Goal: Task Accomplishment & Management: Complete application form

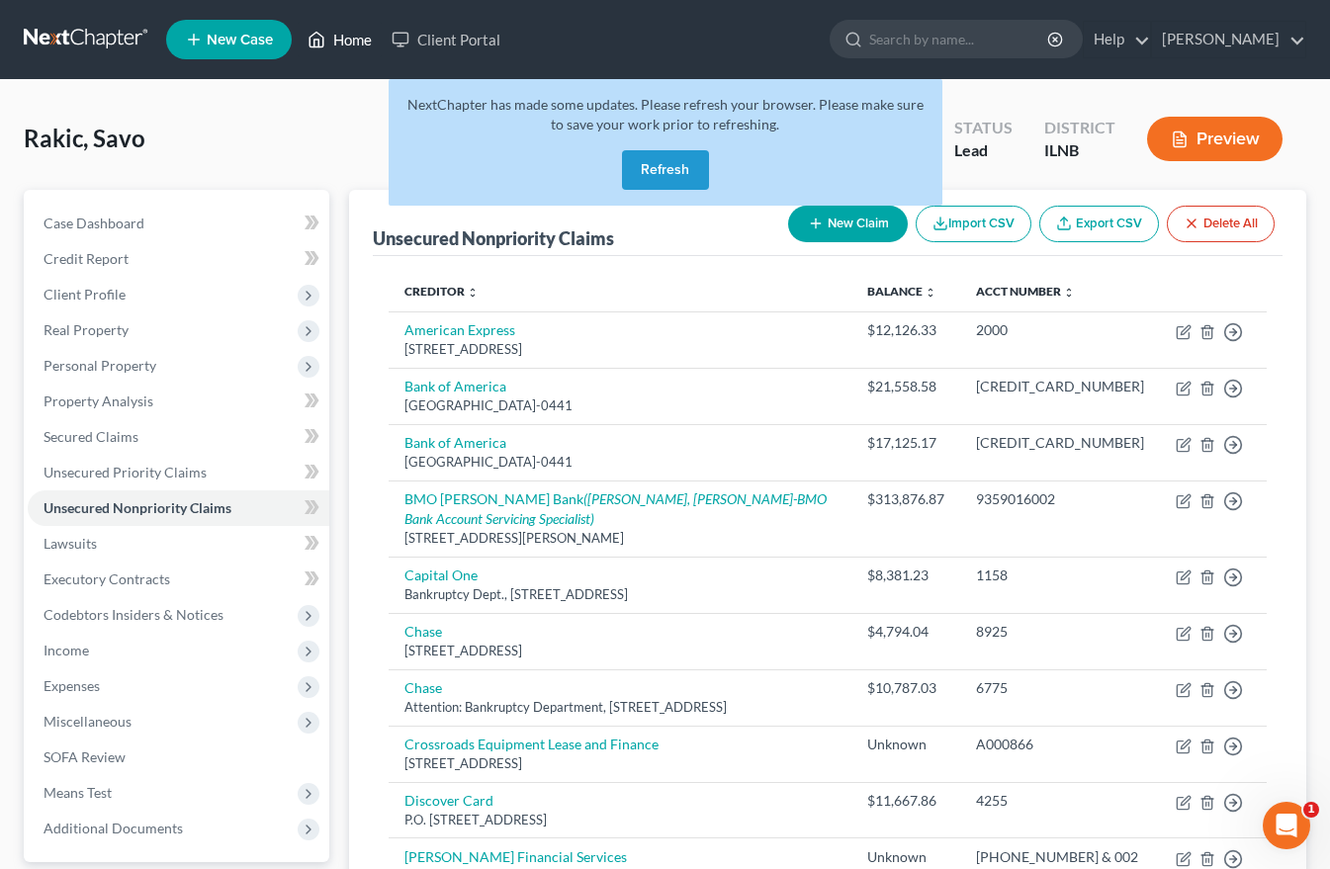
click at [347, 37] on link "Home" at bounding box center [340, 40] width 84 height 36
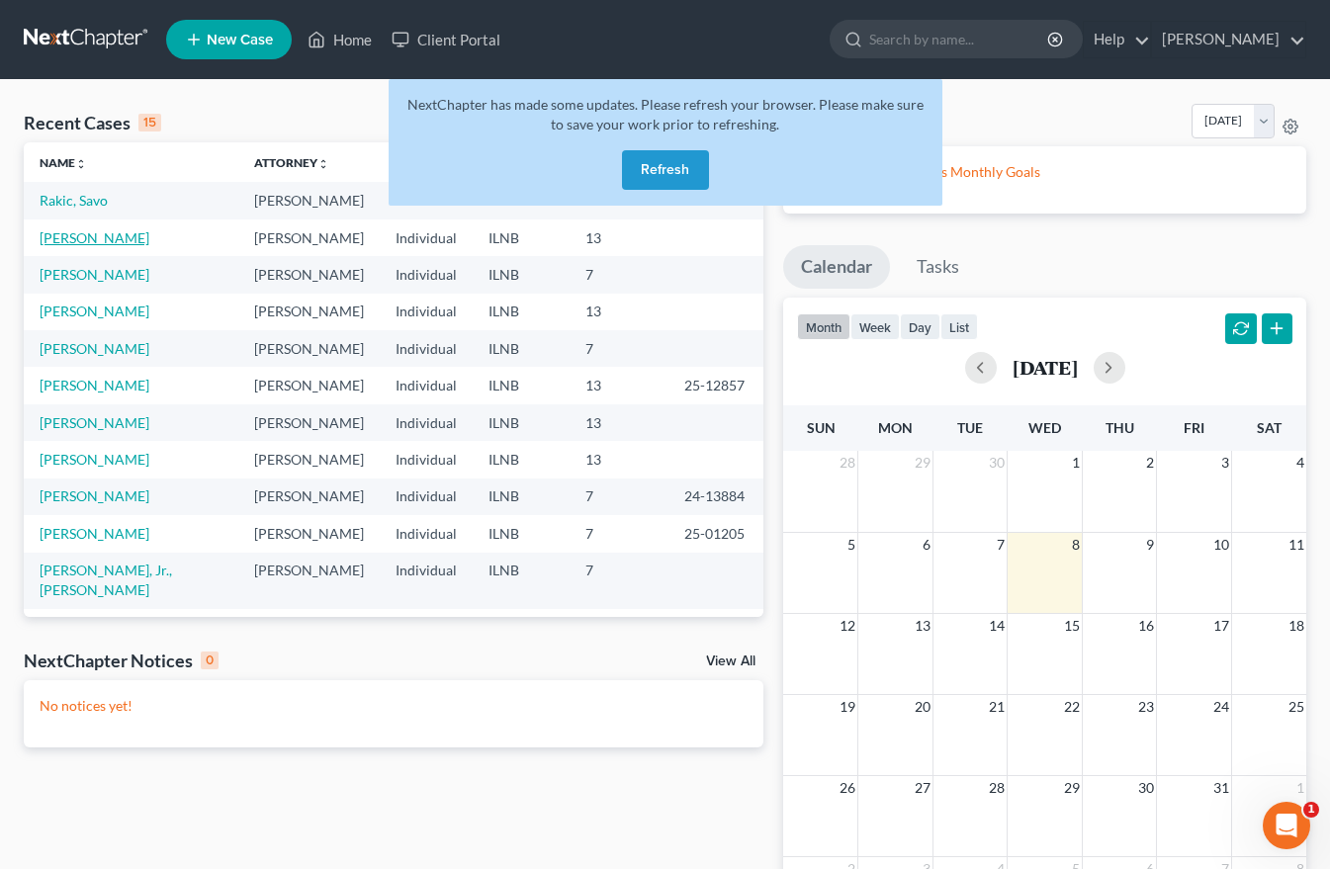
click at [94, 235] on link "[PERSON_NAME]" at bounding box center [95, 237] width 110 height 17
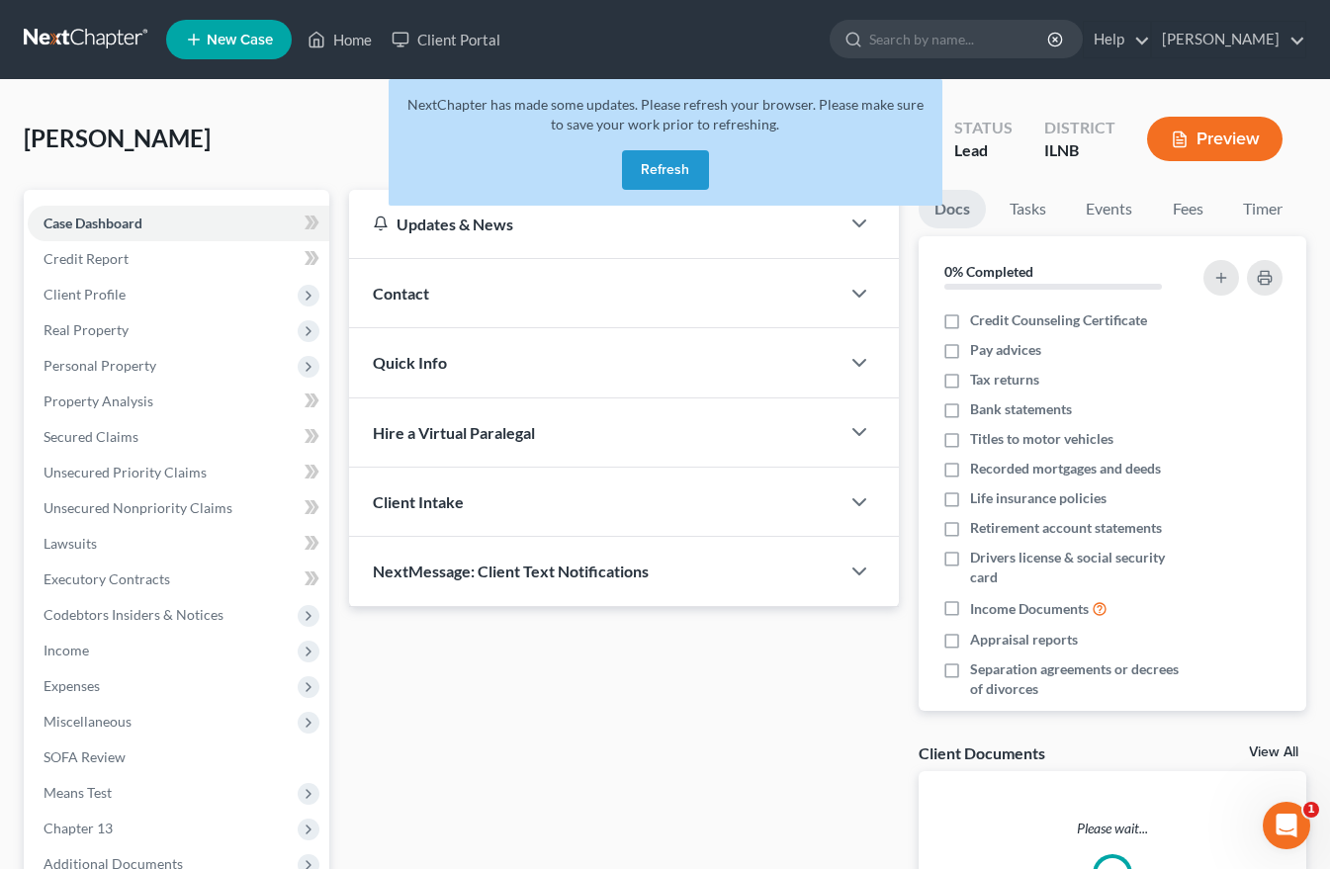
click at [94, 235] on link "Case Dashboard" at bounding box center [179, 224] width 302 height 36
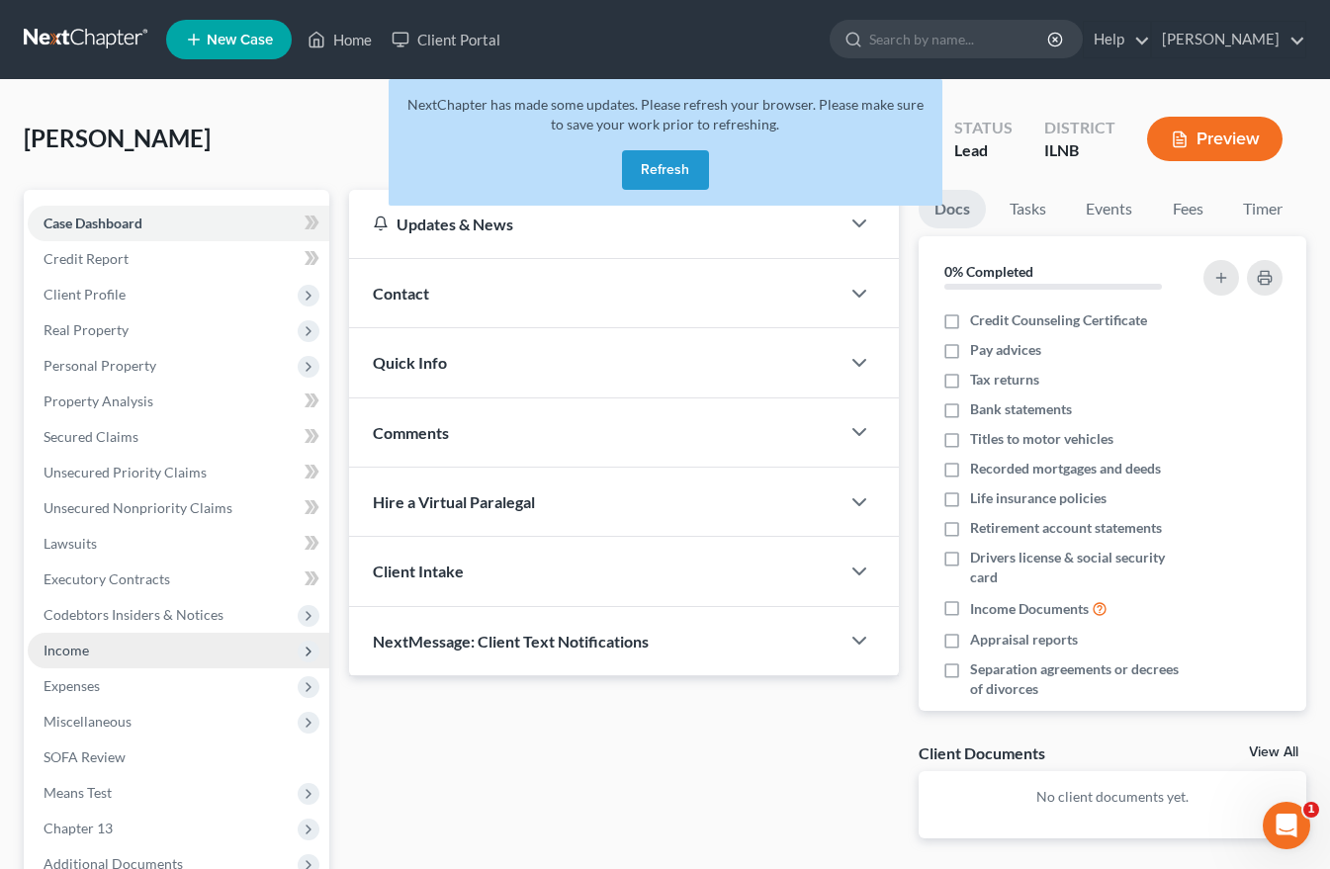
click at [84, 653] on span "Income" at bounding box center [66, 650] width 45 height 17
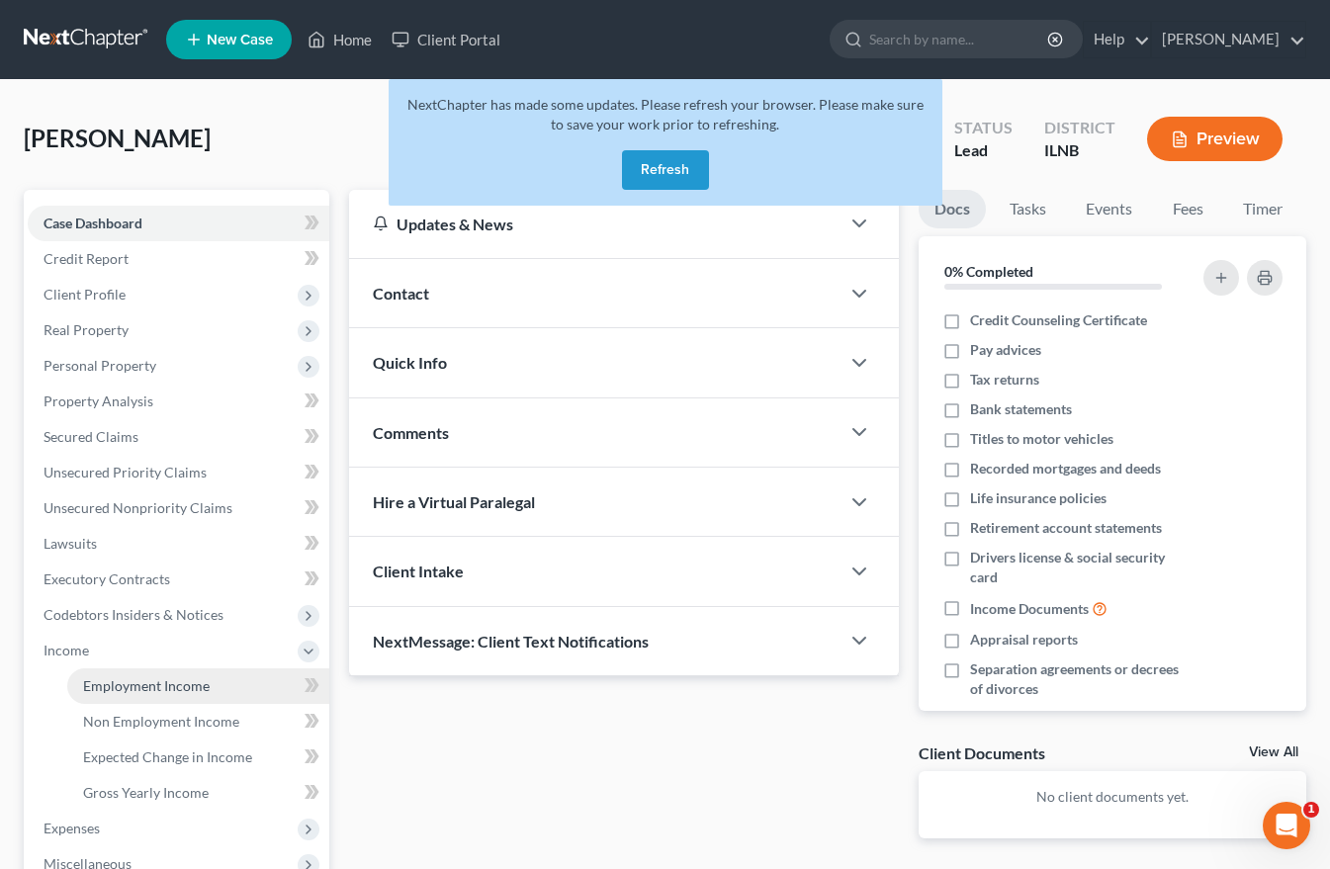
click at [106, 688] on span "Employment Income" at bounding box center [146, 685] width 127 height 17
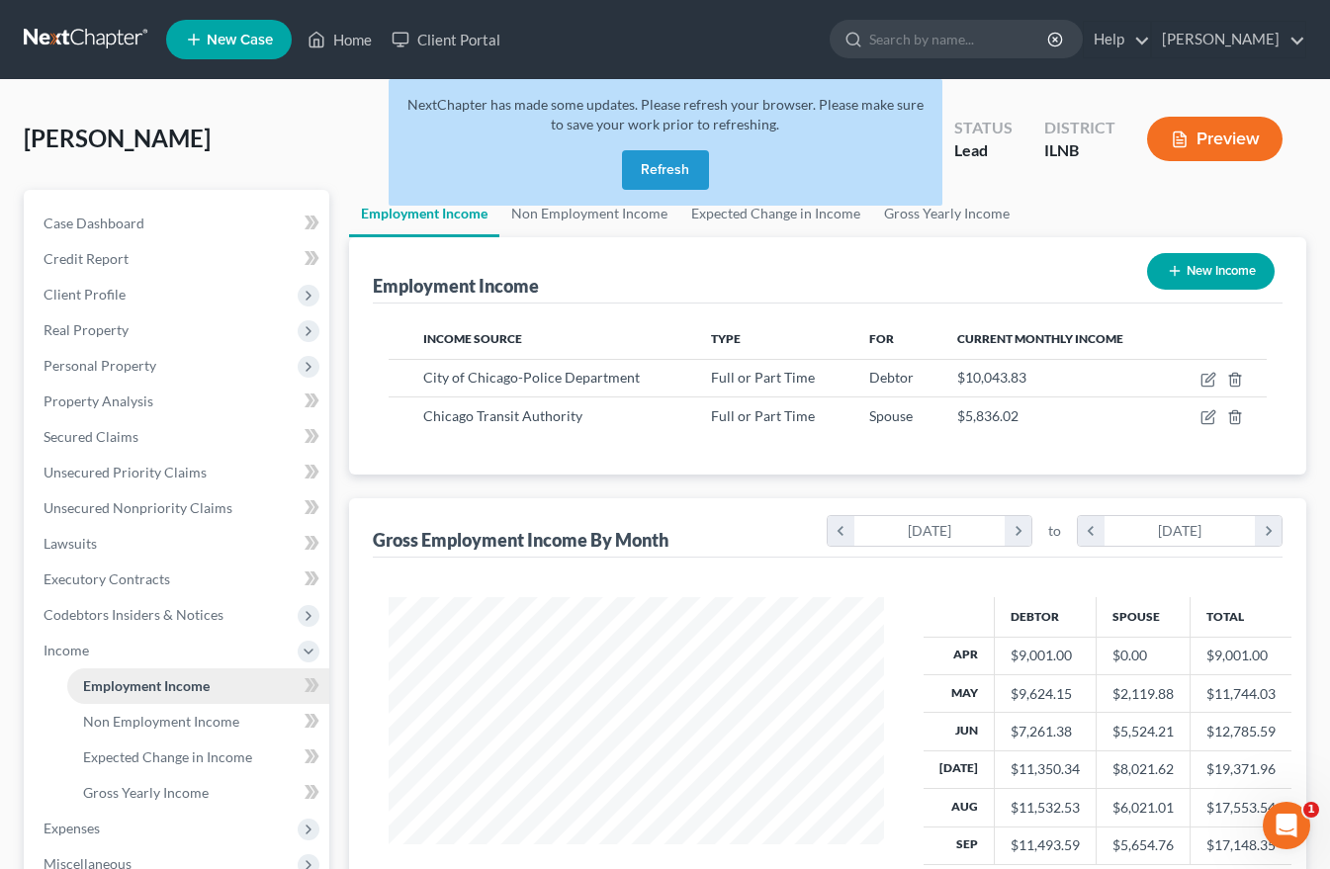
scroll to position [355, 535]
click at [62, 653] on span "Income" at bounding box center [66, 650] width 45 height 17
click at [68, 691] on span "Expenses" at bounding box center [72, 685] width 56 height 17
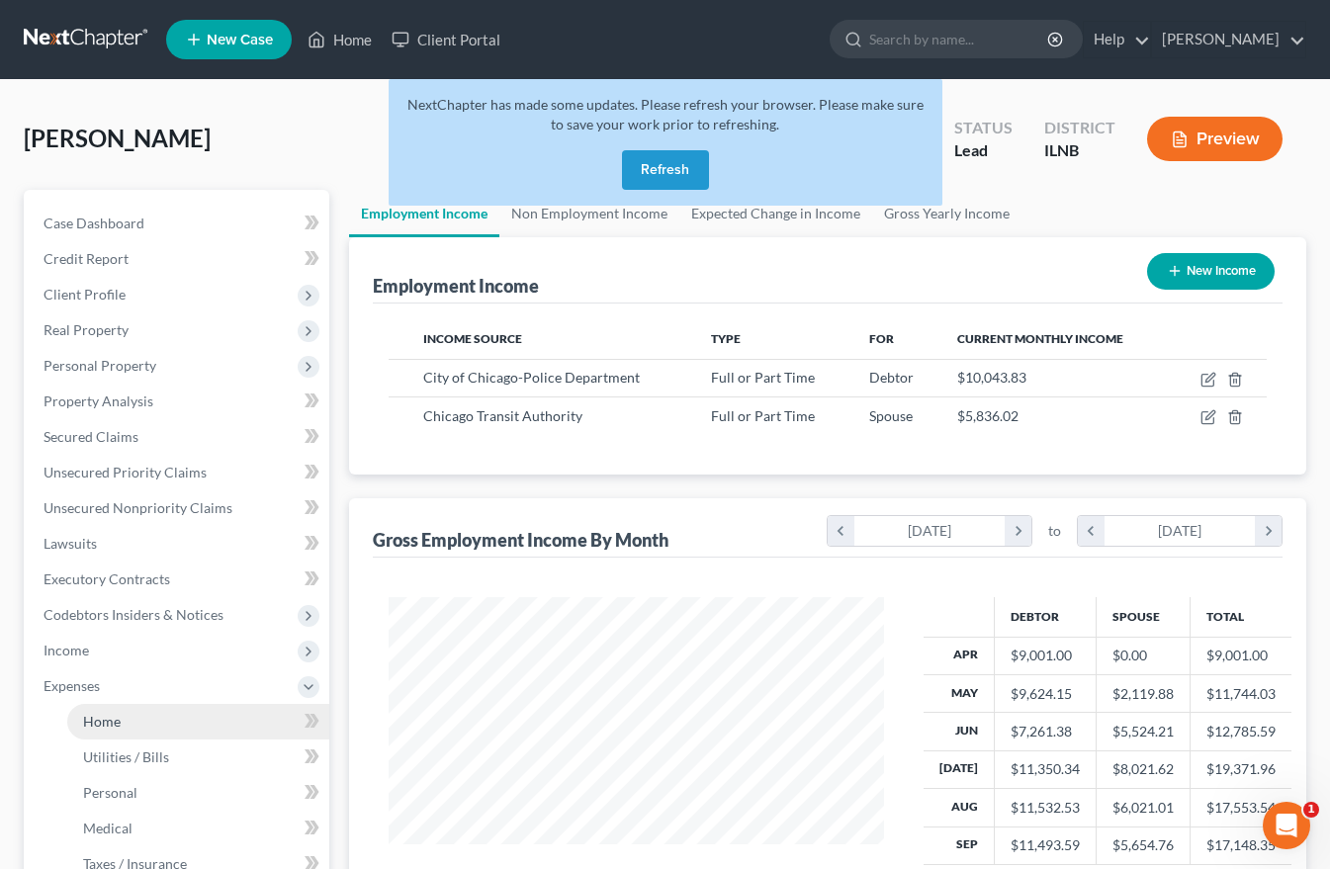
click at [105, 724] on span "Home" at bounding box center [102, 721] width 38 height 17
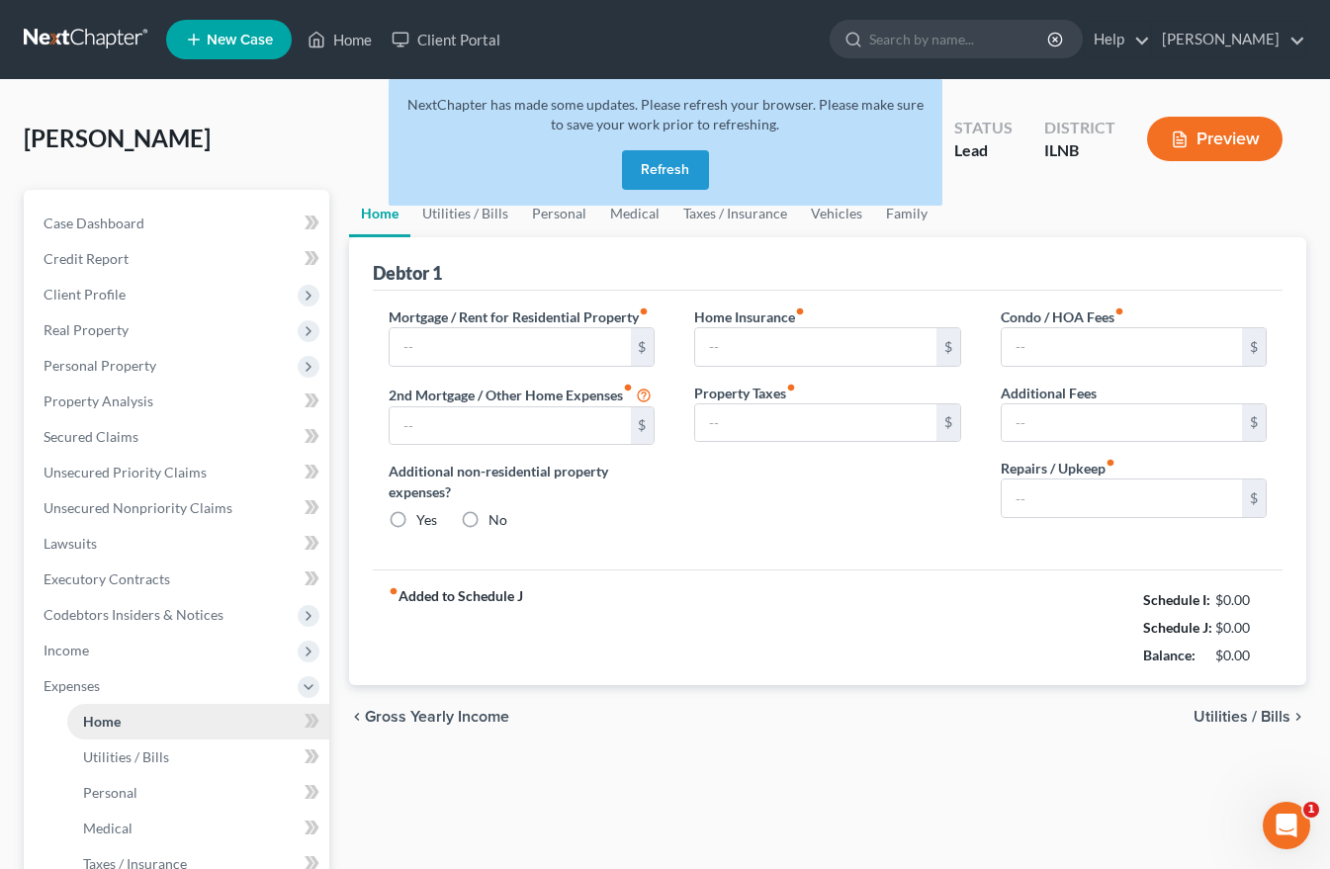
type input "3,692.49"
type input "250.00"
radio input "true"
type input "0.00"
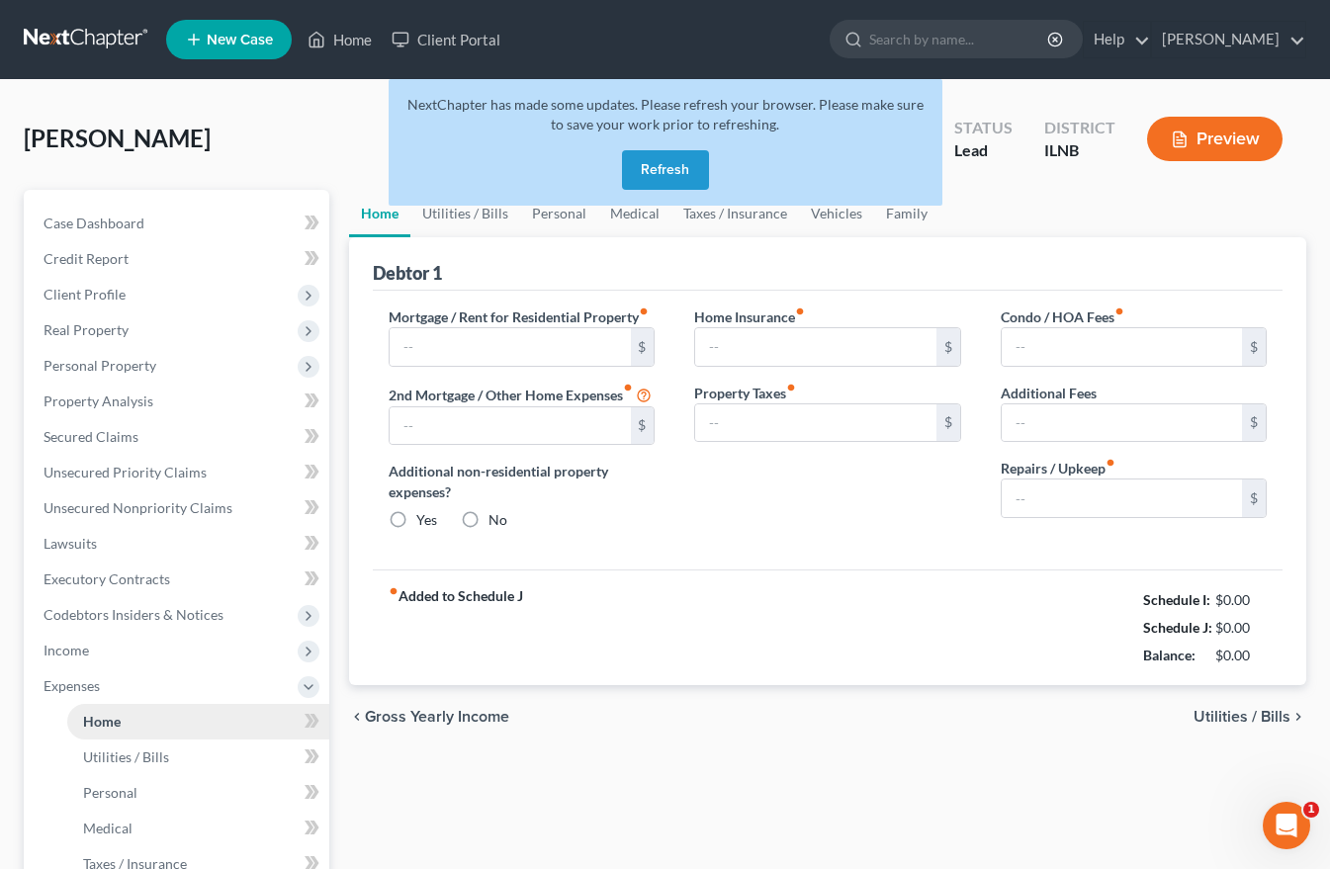
type input "0.00"
type input "100.00"
click at [1247, 725] on span "Utilities / Bills" at bounding box center [1241, 717] width 97 height 16
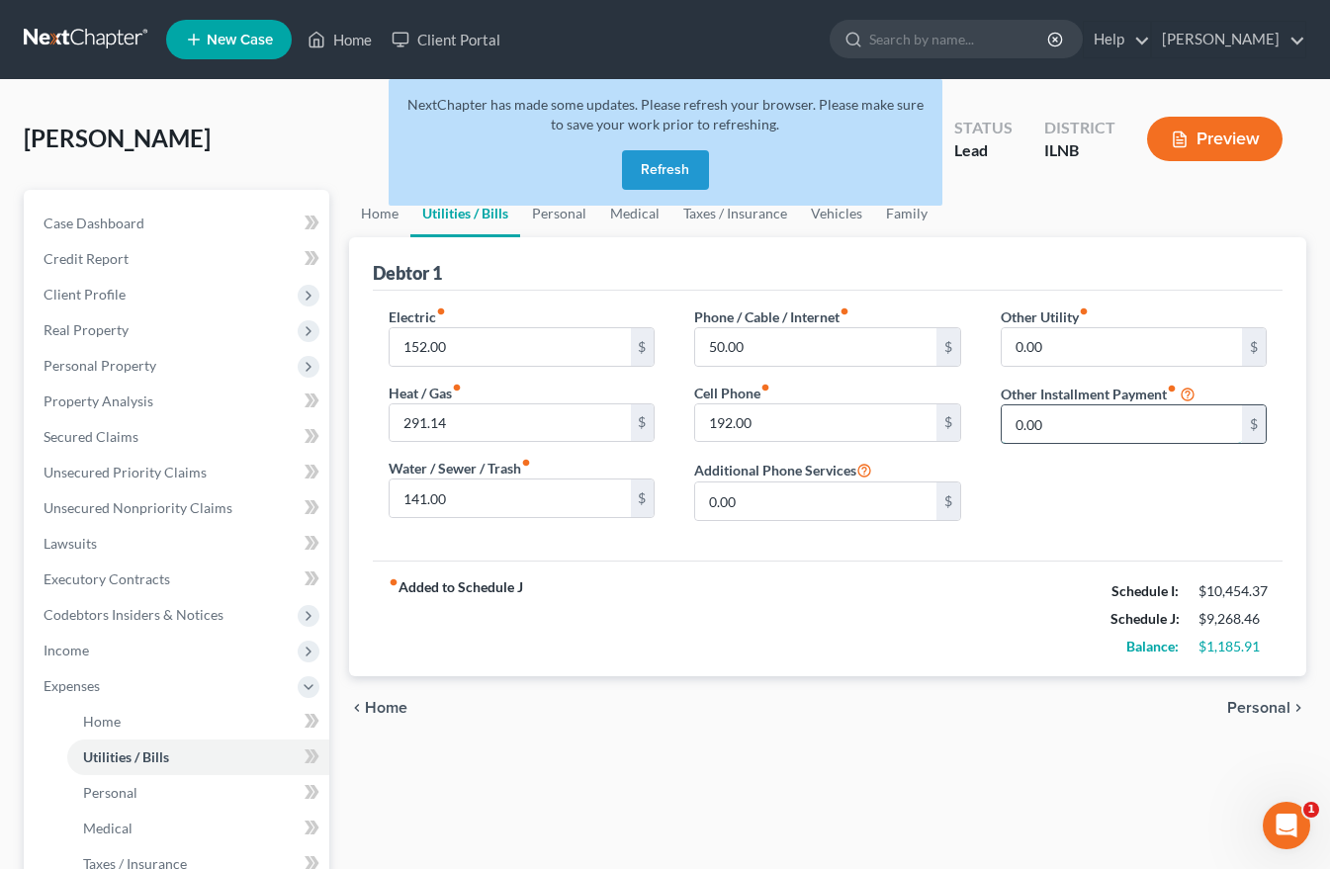
click at [1033, 427] on input "0.00" at bounding box center [1122, 424] width 240 height 38
type input "300.00"
click at [1019, 482] on input "text" at bounding box center [1134, 480] width 264 height 38
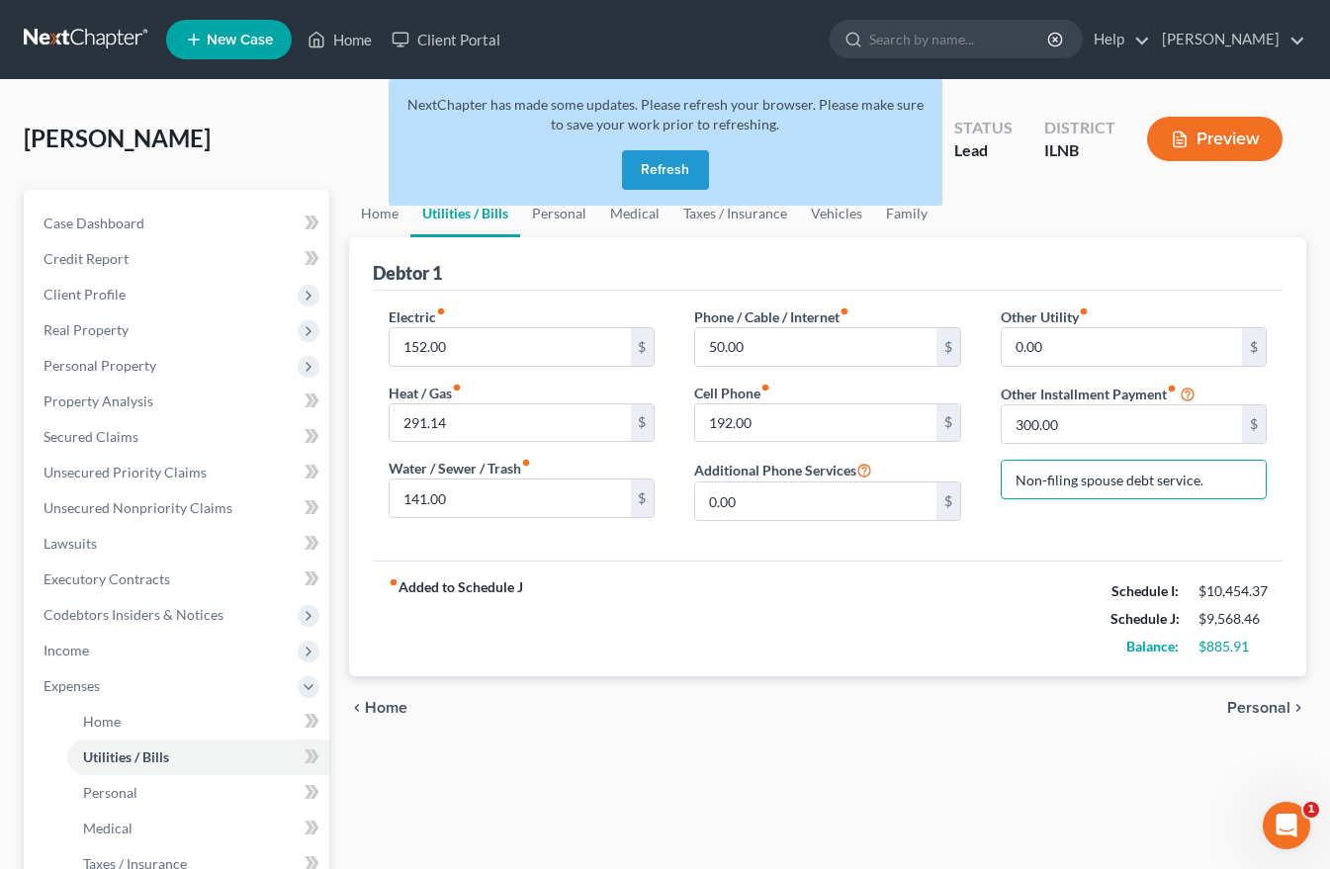
type input "Non-filing spouse debt service."
click at [1262, 710] on span "Personal" at bounding box center [1258, 708] width 63 height 16
